Goal: Task Accomplishment & Management: Manage account settings

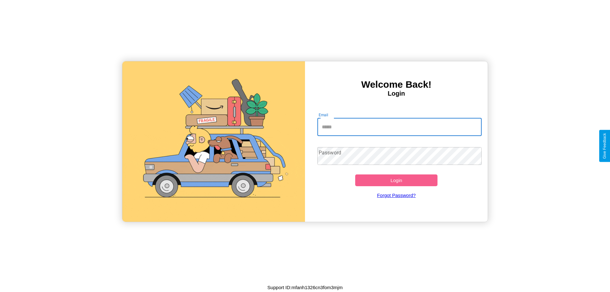
click at [399, 127] on input "Email" at bounding box center [399, 127] width 164 height 18
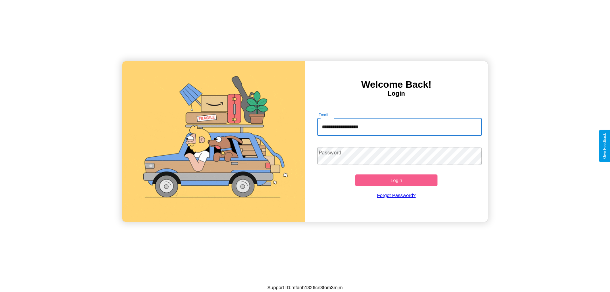
type input "**********"
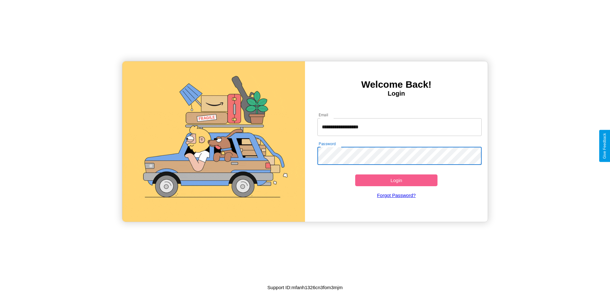
click at [396, 180] on button "Login" at bounding box center [396, 180] width 82 height 12
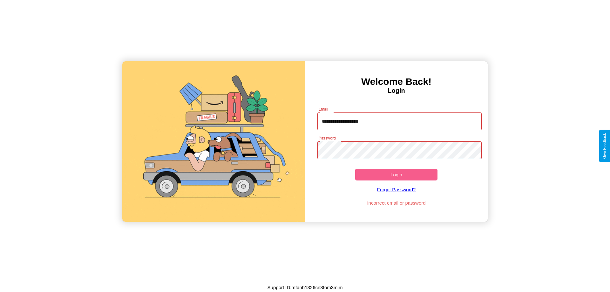
click at [396, 174] on button "Login" at bounding box center [396, 175] width 82 height 12
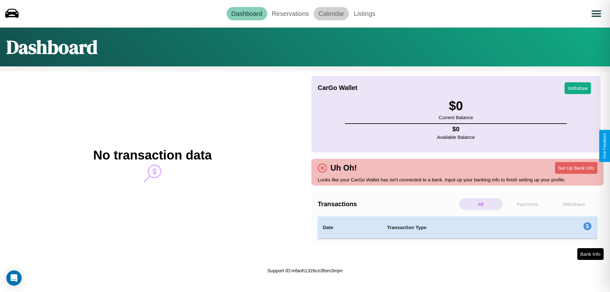
click at [331, 13] on link "Calendar" at bounding box center [330, 13] width 35 height 13
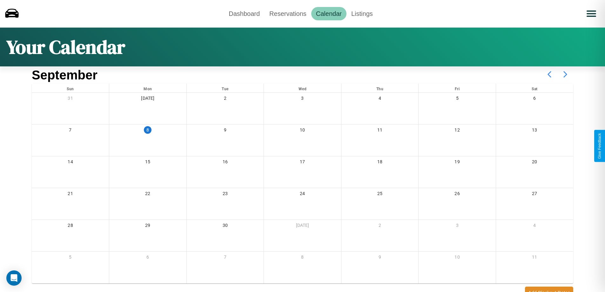
click at [565, 74] on icon at bounding box center [565, 74] width 16 height 16
click at [288, 13] on link "Reservations" at bounding box center [287, 13] width 47 height 13
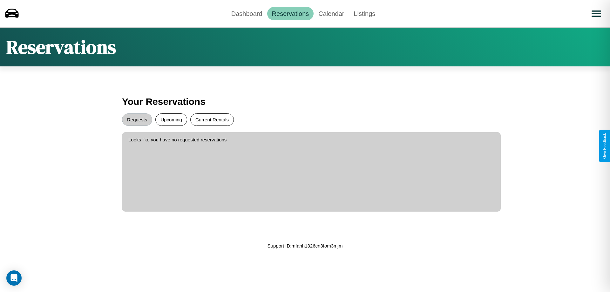
click at [212, 119] on button "Current Rentals" at bounding box center [211, 119] width 43 height 12
click at [137, 119] on button "Requests" at bounding box center [137, 119] width 30 height 12
